Goal: Task Accomplishment & Management: Manage account settings

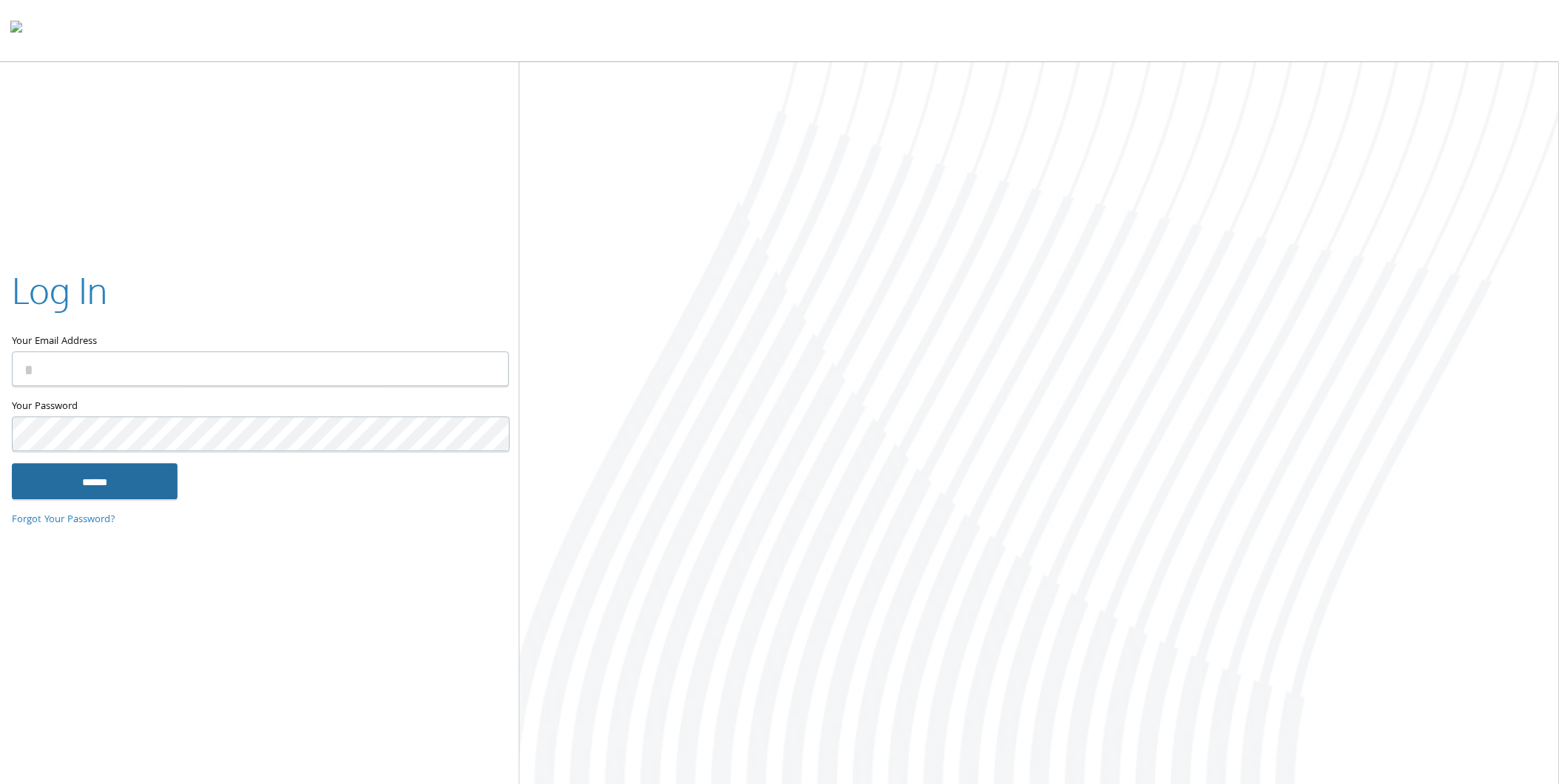
type input "**********"
click at [108, 489] on input "******" at bounding box center [94, 481] width 166 height 35
